Goal: Information Seeking & Learning: Learn about a topic

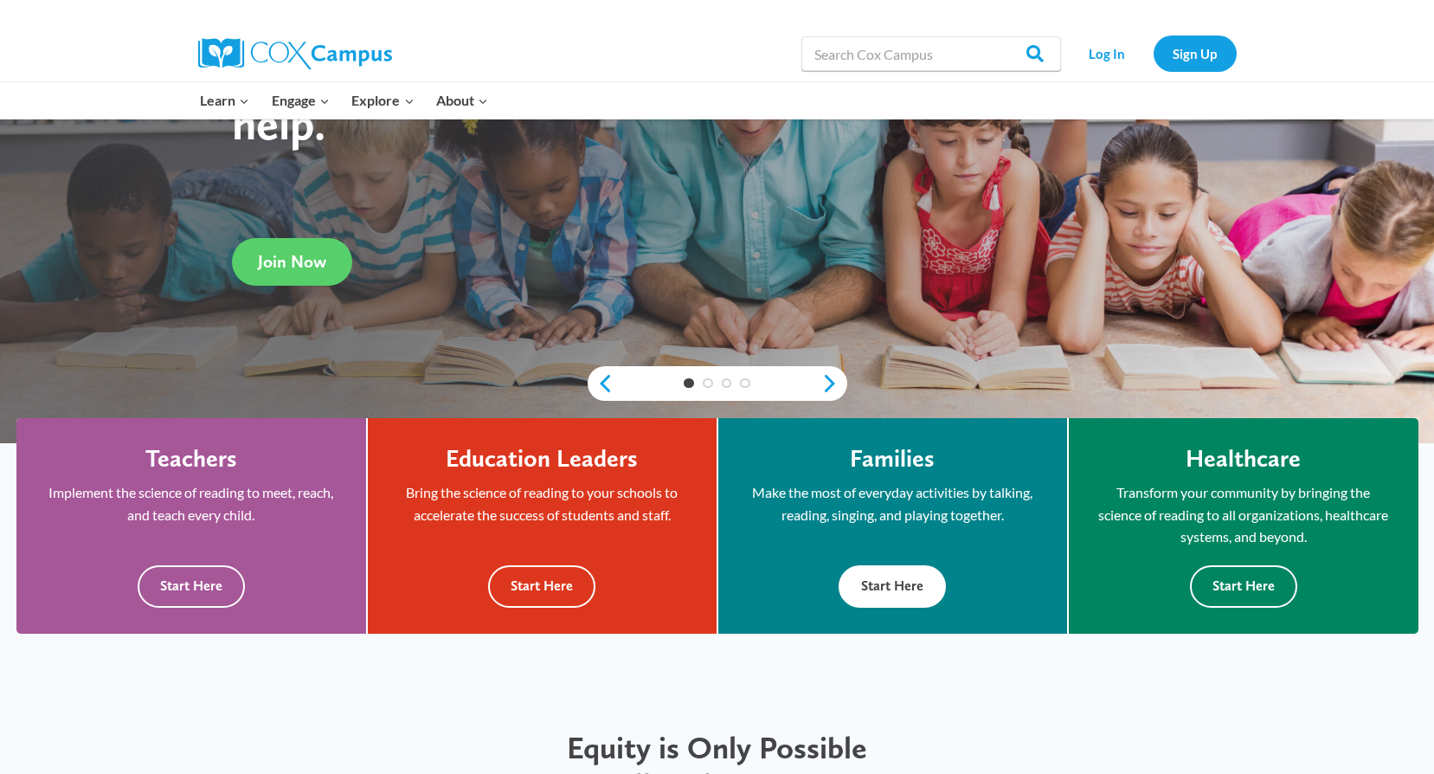
scroll to position [260, 0]
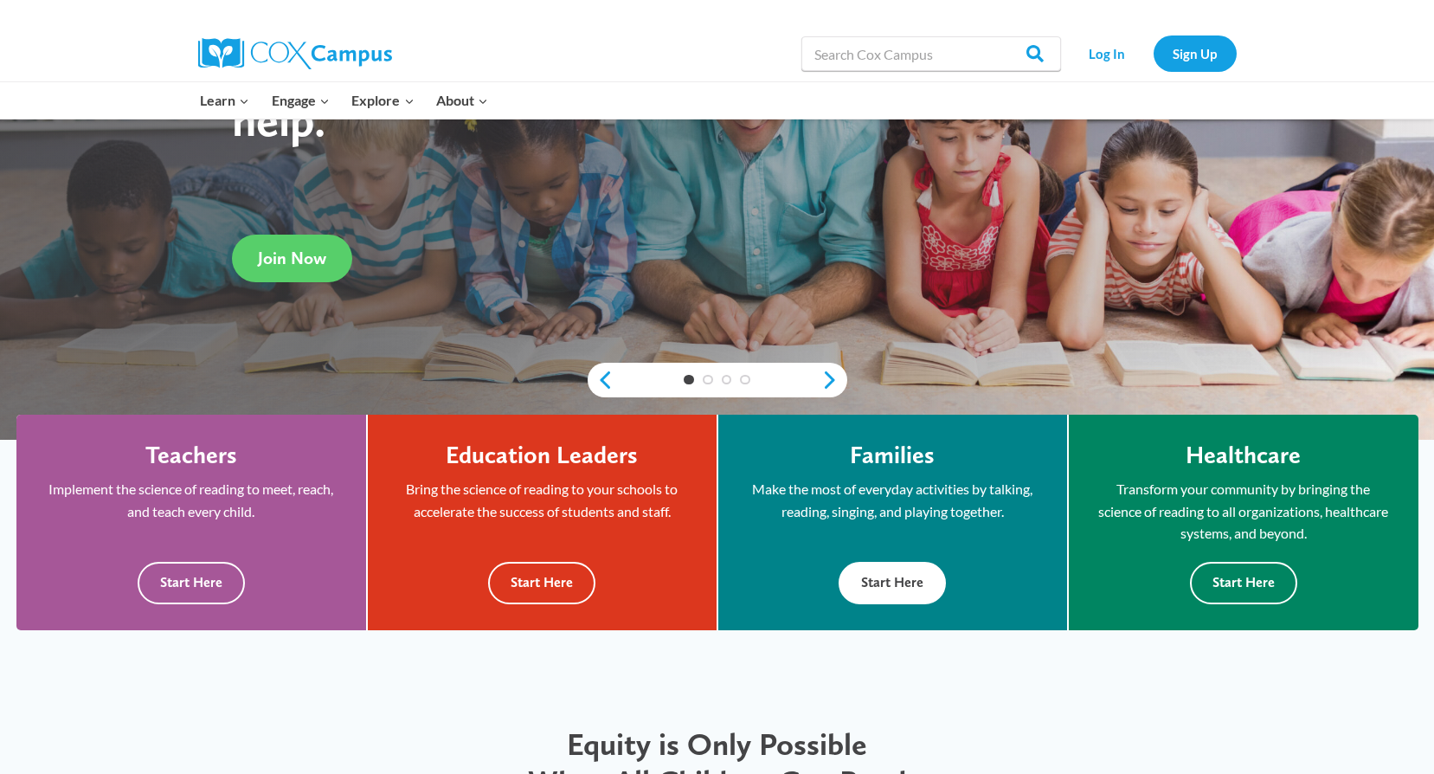
click at [917, 583] on button "Start Here" at bounding box center [891, 583] width 107 height 42
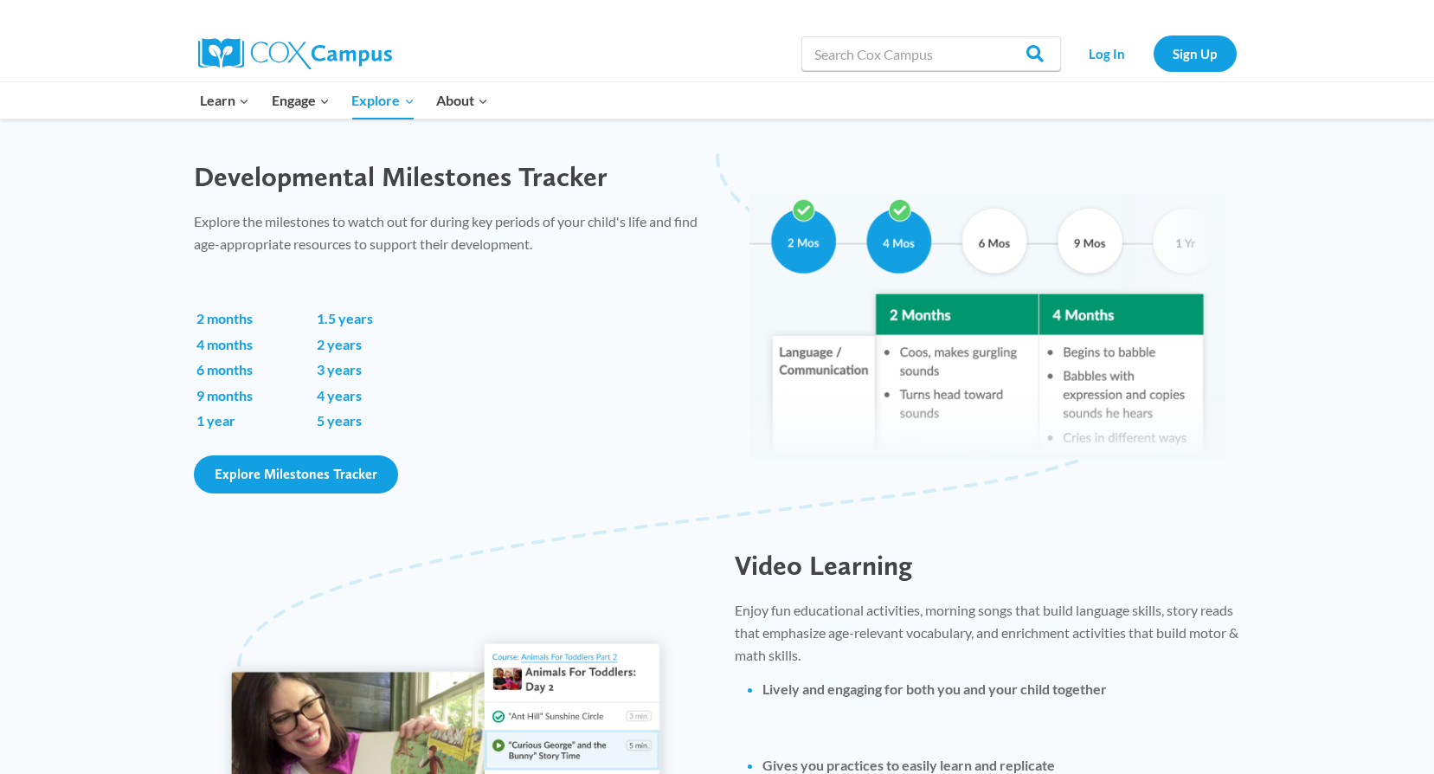
scroll to position [1125, 0]
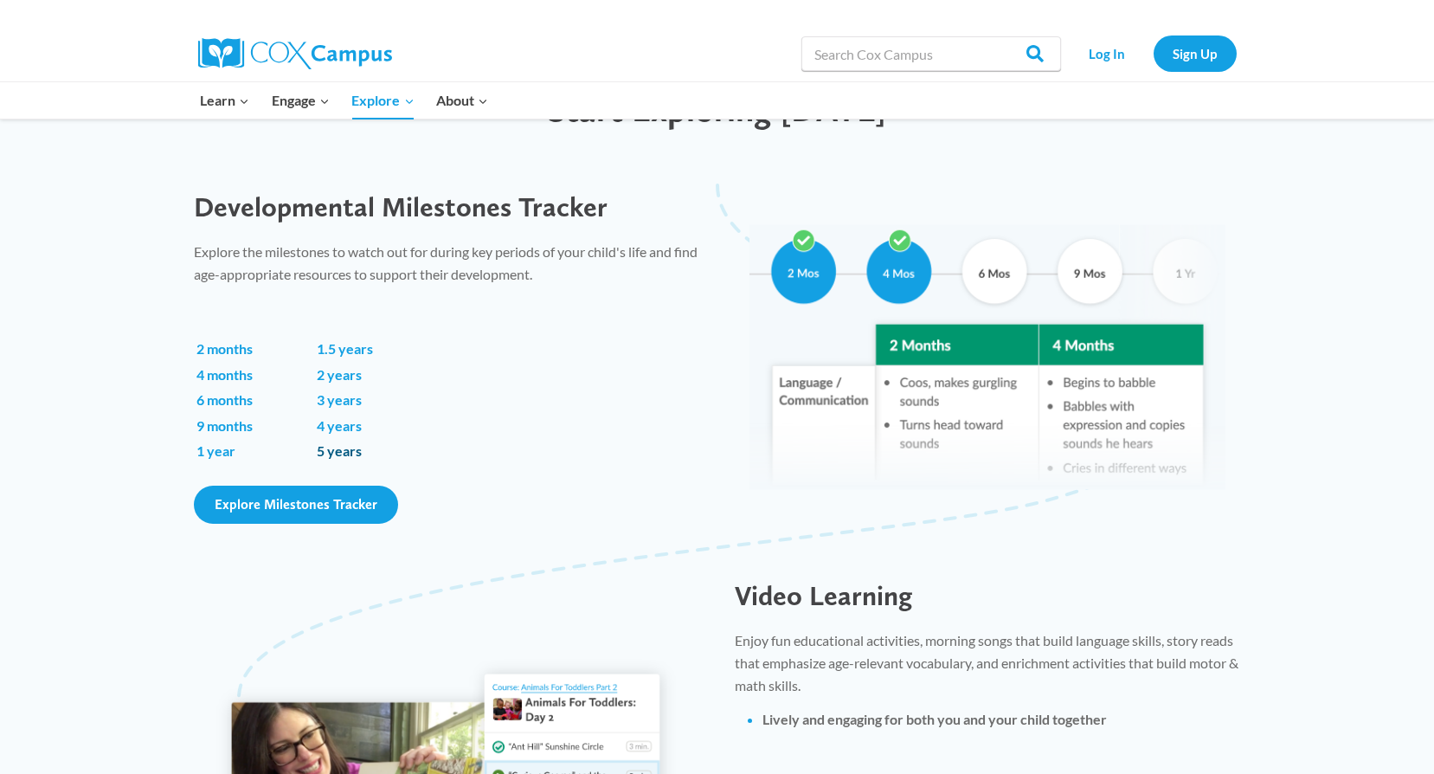
click at [343, 454] on link "5 years" at bounding box center [339, 450] width 45 height 16
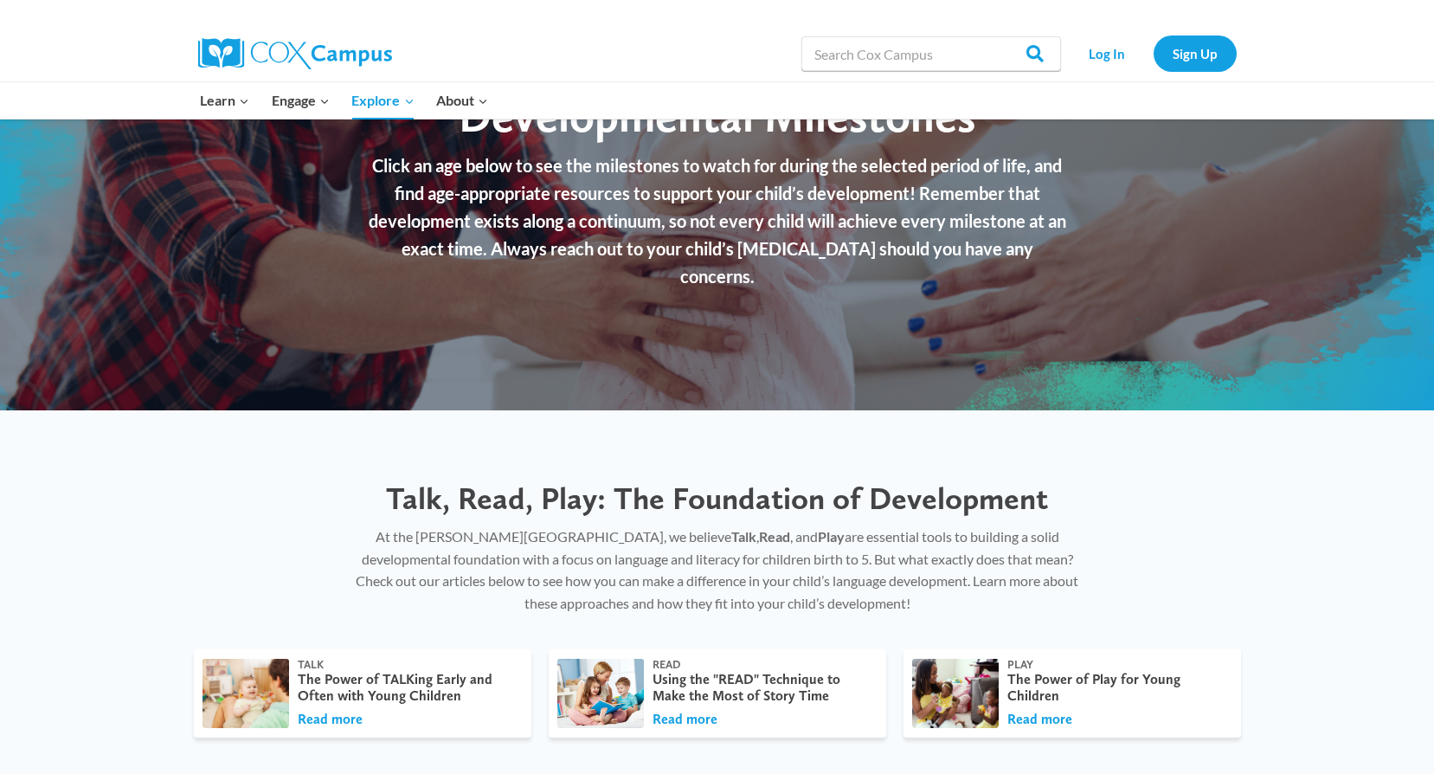
scroll to position [433, 0]
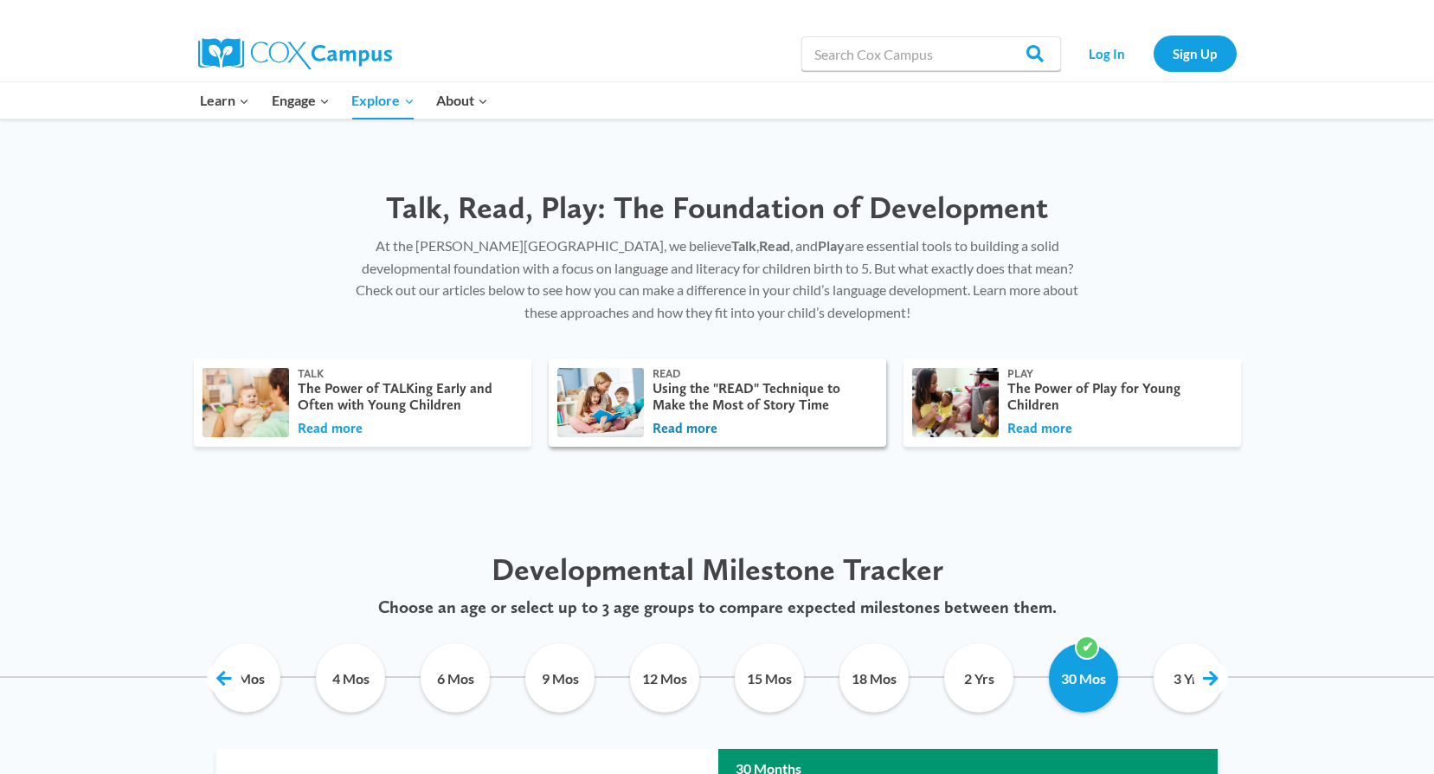
click at [703, 428] on button "Read more" at bounding box center [684, 428] width 65 height 19
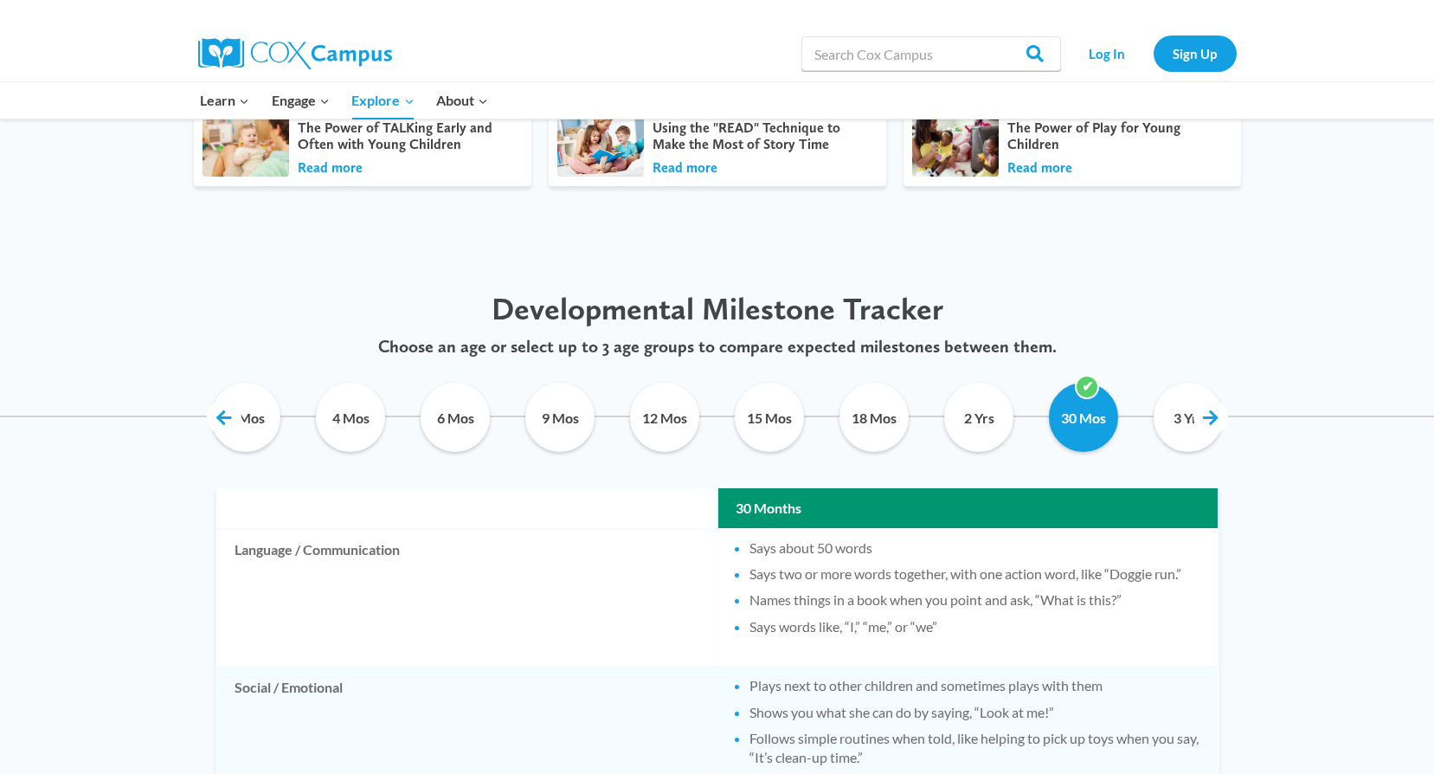
scroll to position [692, 0]
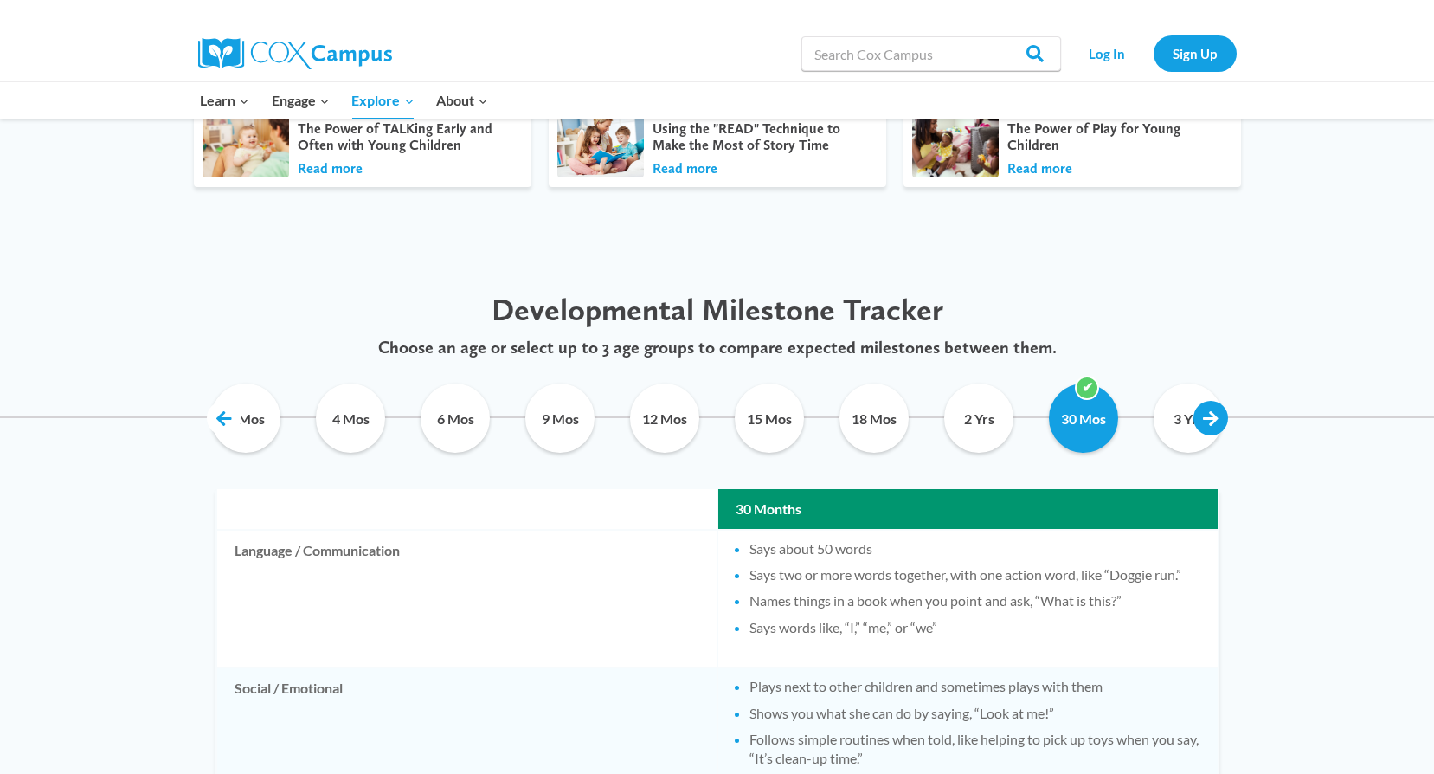
click at [1203, 420] on link at bounding box center [1210, 418] width 35 height 35
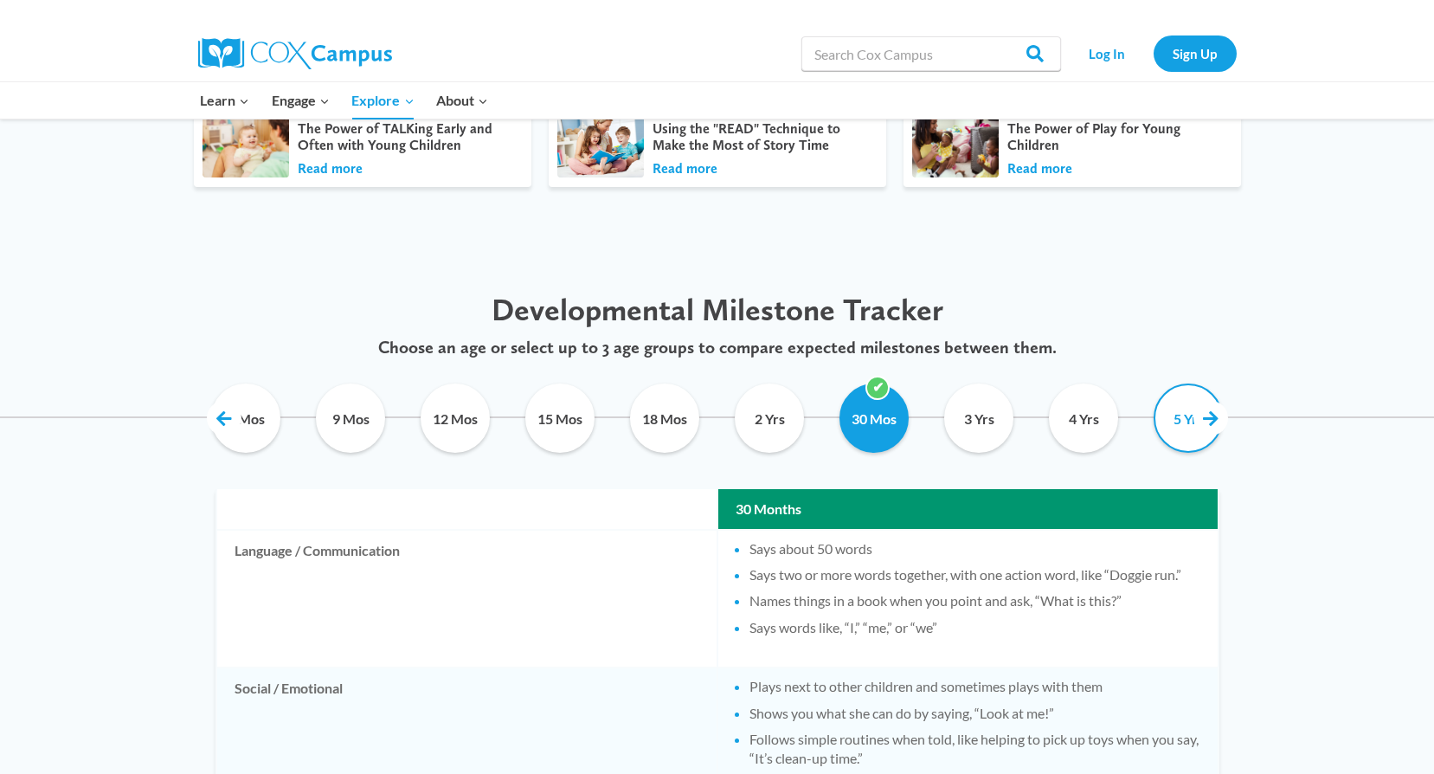
click at [1184, 426] on input "5 Yrs" at bounding box center [1188, 417] width 79 height 69
checkbox input "true"
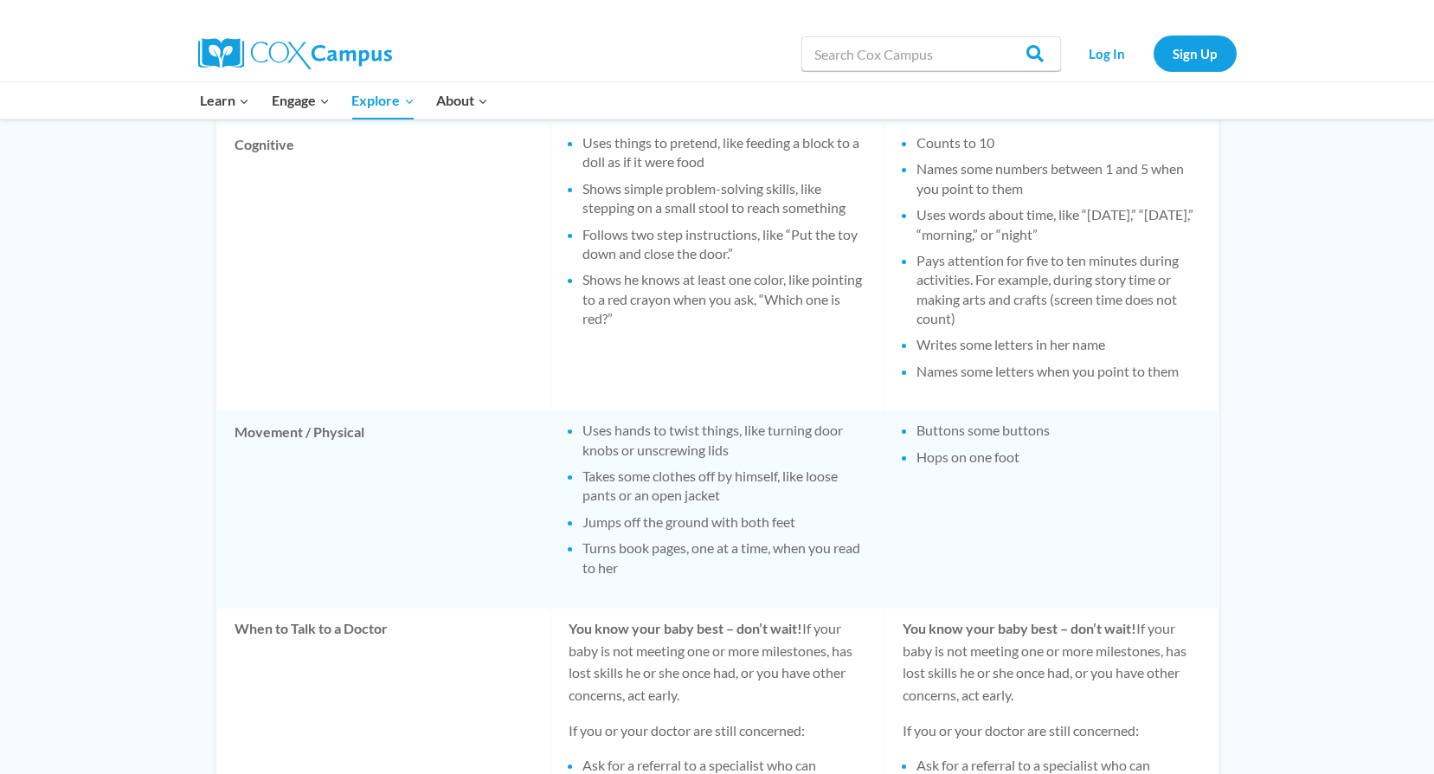
scroll to position [1253, 0]
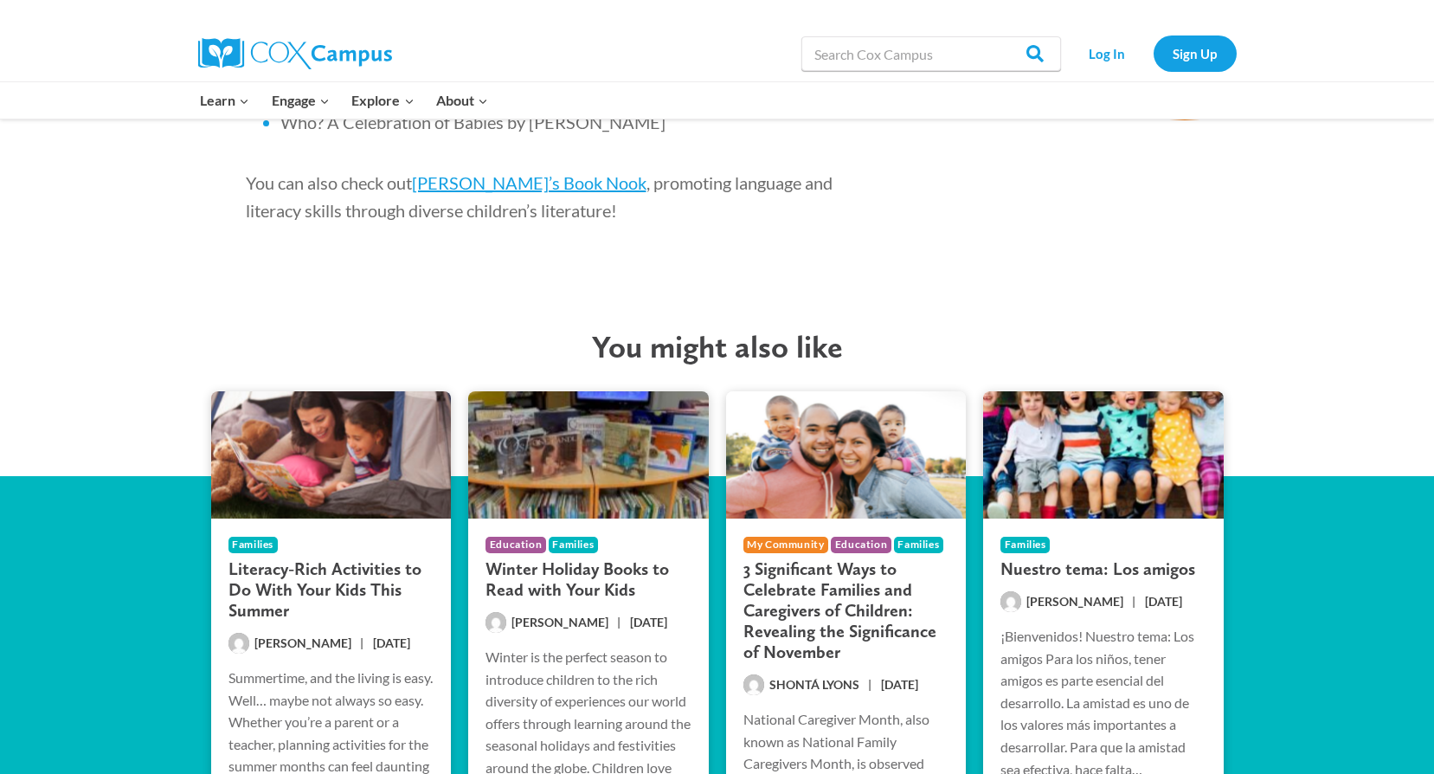
scroll to position [4499, 0]
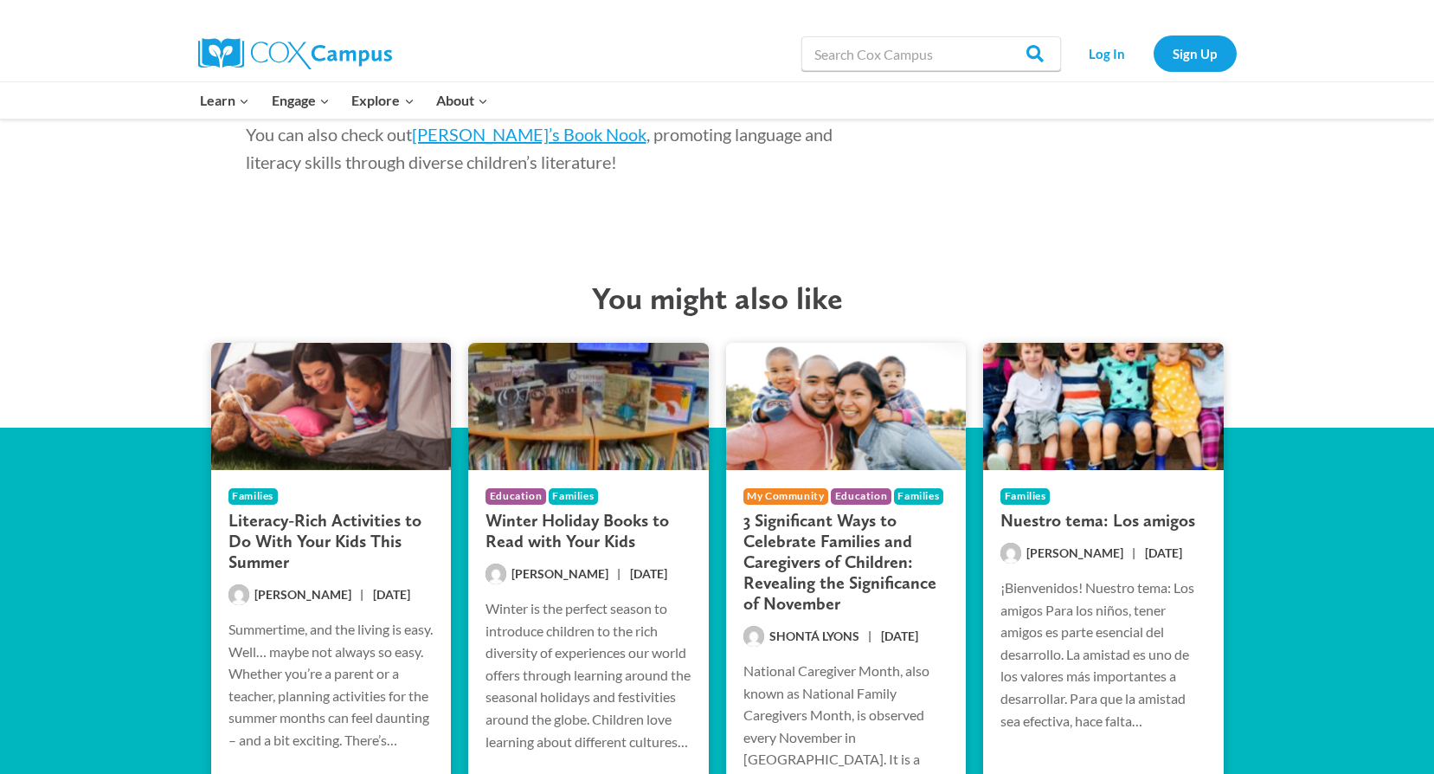
click at [342, 510] on h3 "Literacy-Rich Activities to Do With Your Kids This Summer" at bounding box center [331, 541] width 206 height 62
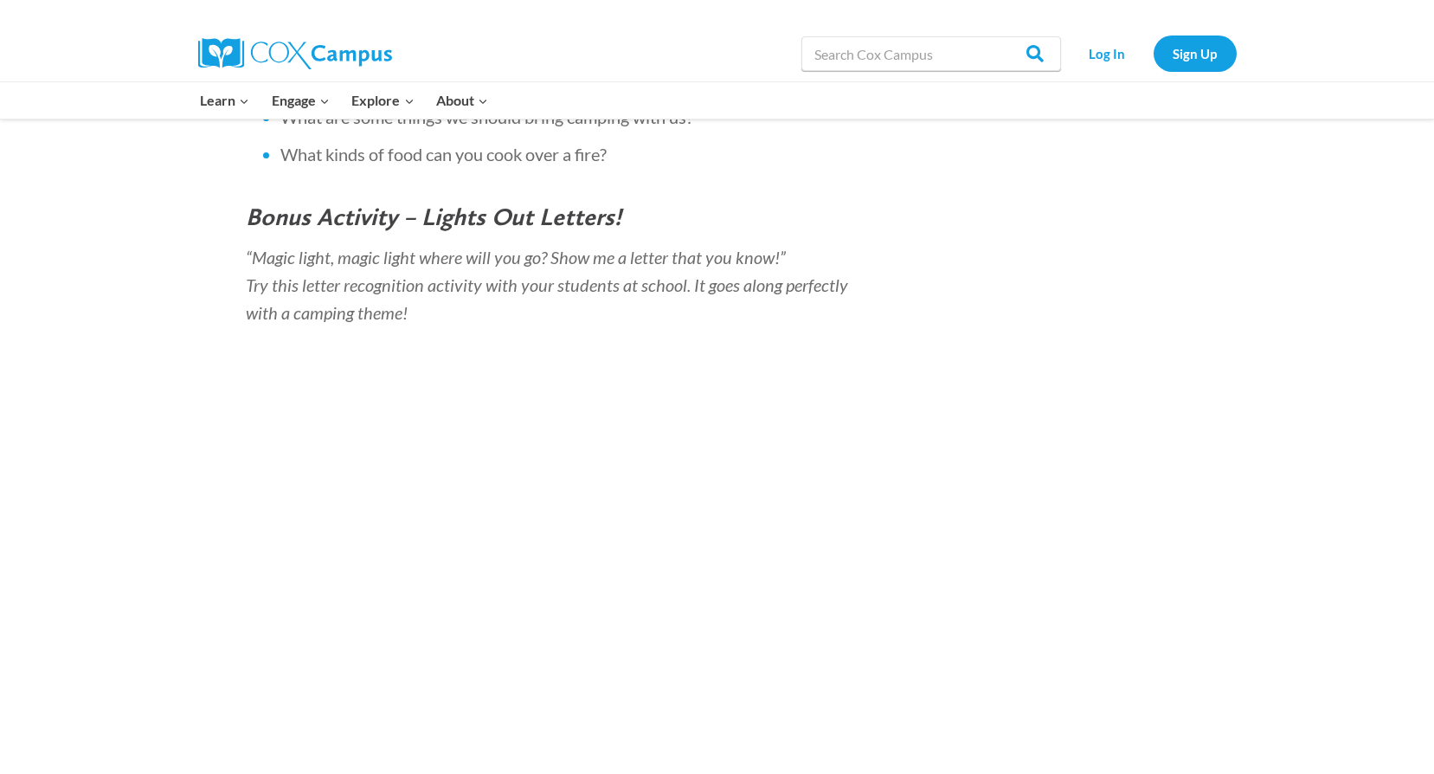
scroll to position [3894, 0]
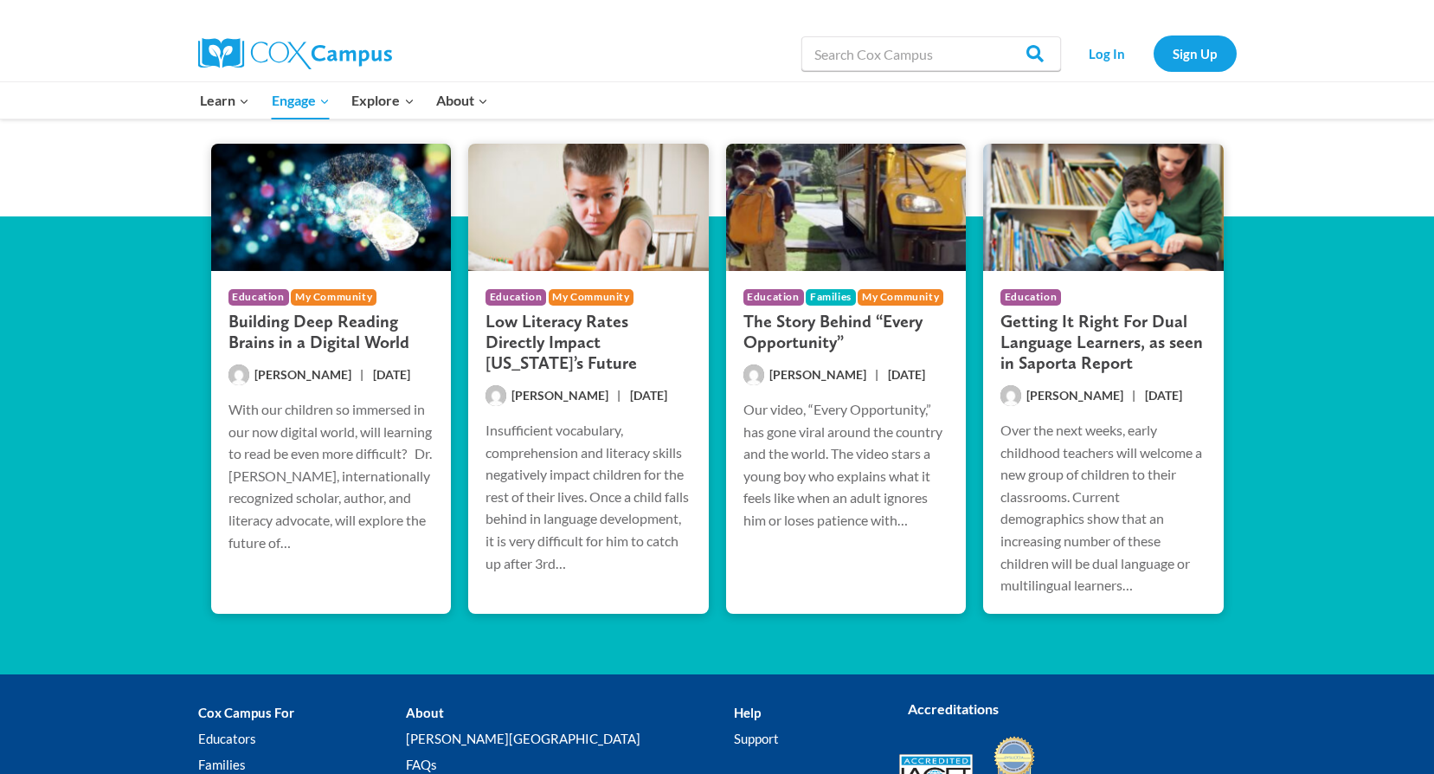
scroll to position [3005, 0]
